Goal: Information Seeking & Learning: Learn about a topic

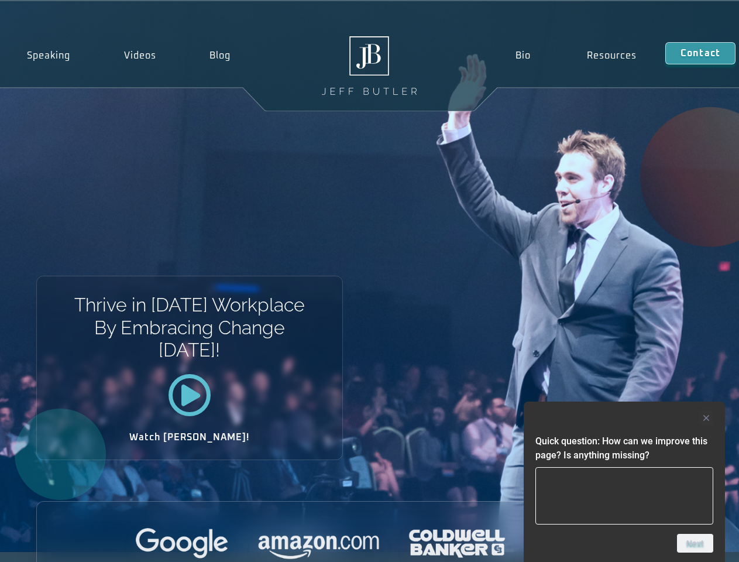
click at [369, 281] on div "Thrive in [DATE] Workplace By Embracing Change [DATE]! Watch [PERSON_NAME]!" at bounding box center [369, 276] width 739 height 551
click at [625, 418] on div at bounding box center [625, 418] width 178 height 14
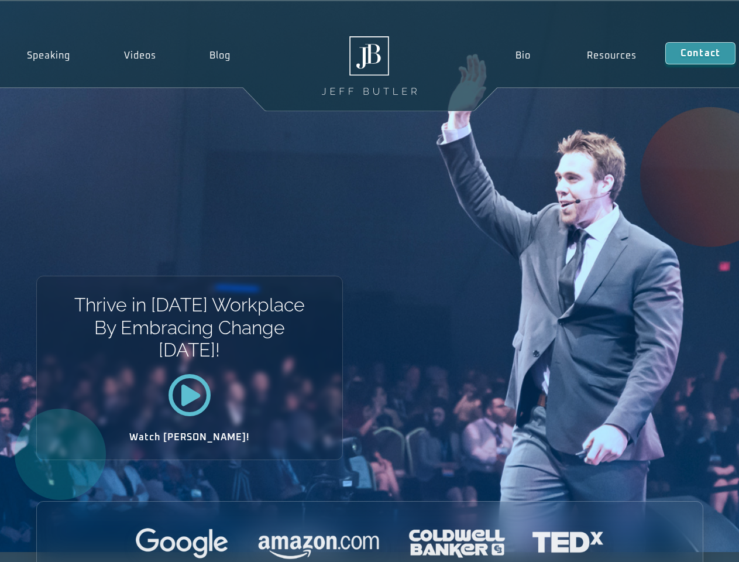
click at [696, 543] on div at bounding box center [370, 544] width 666 height 32
